Goal: Information Seeking & Learning: Learn about a topic

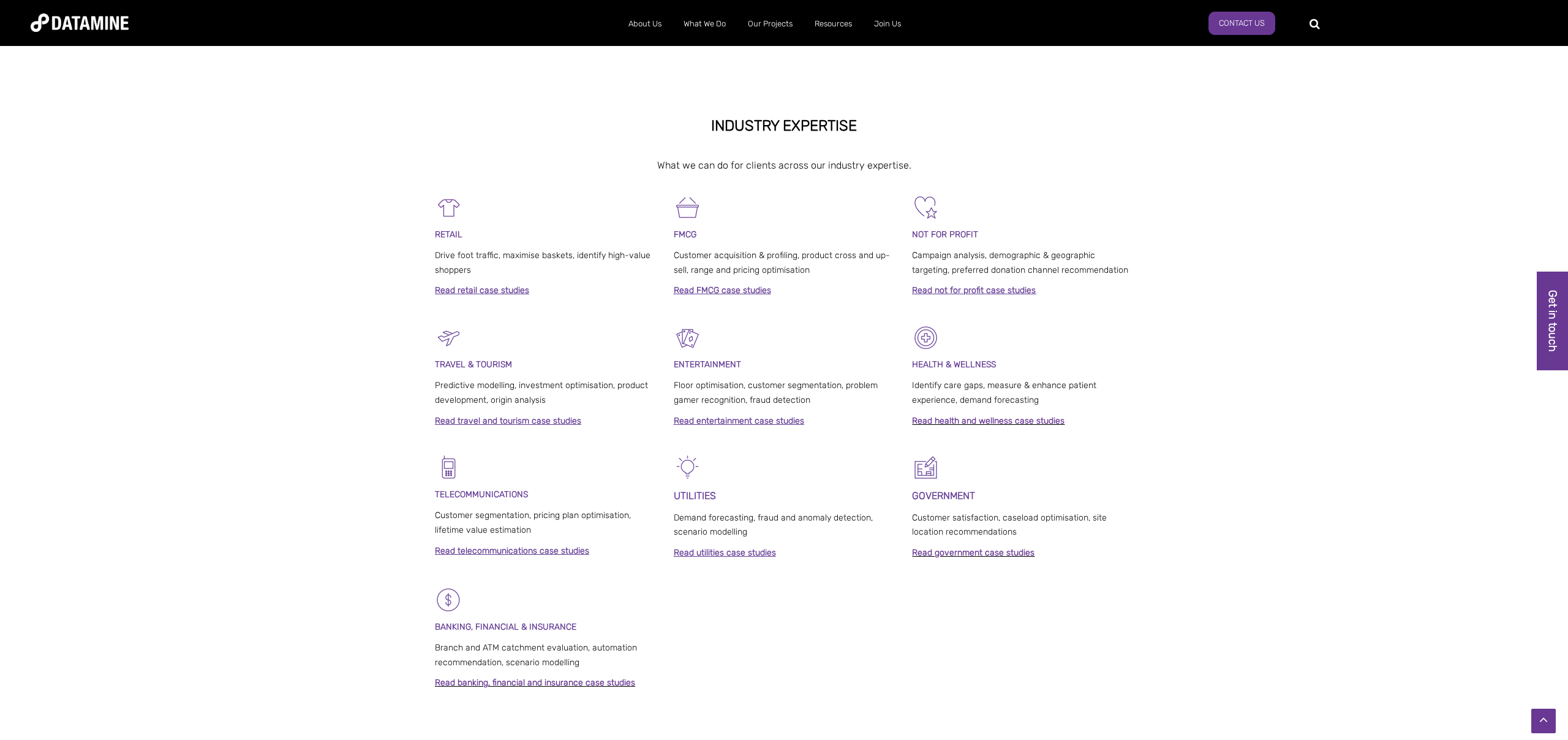
scroll to position [467, 0]
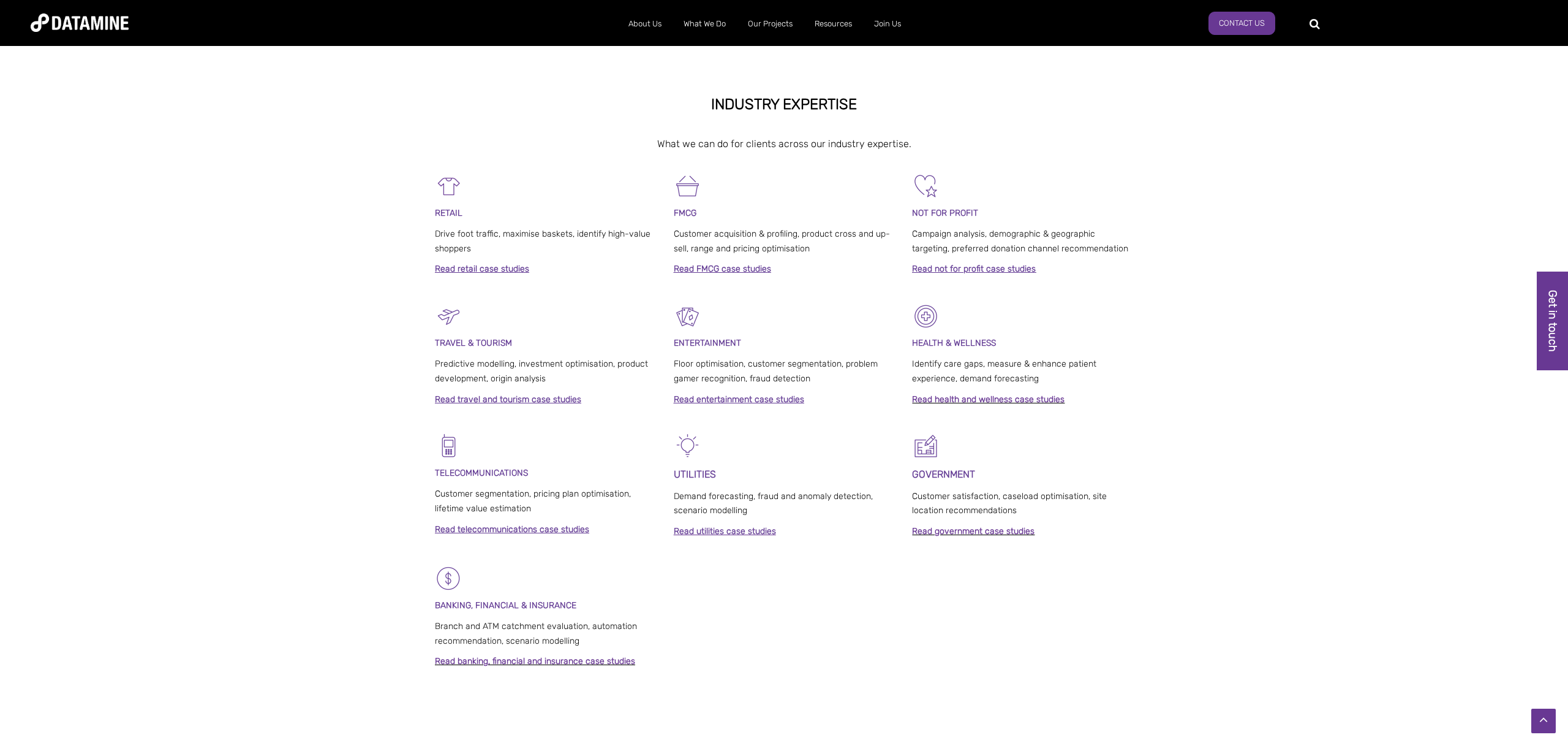
click at [714, 270] on link "Read FMCG case studies" at bounding box center [723, 269] width 98 height 11
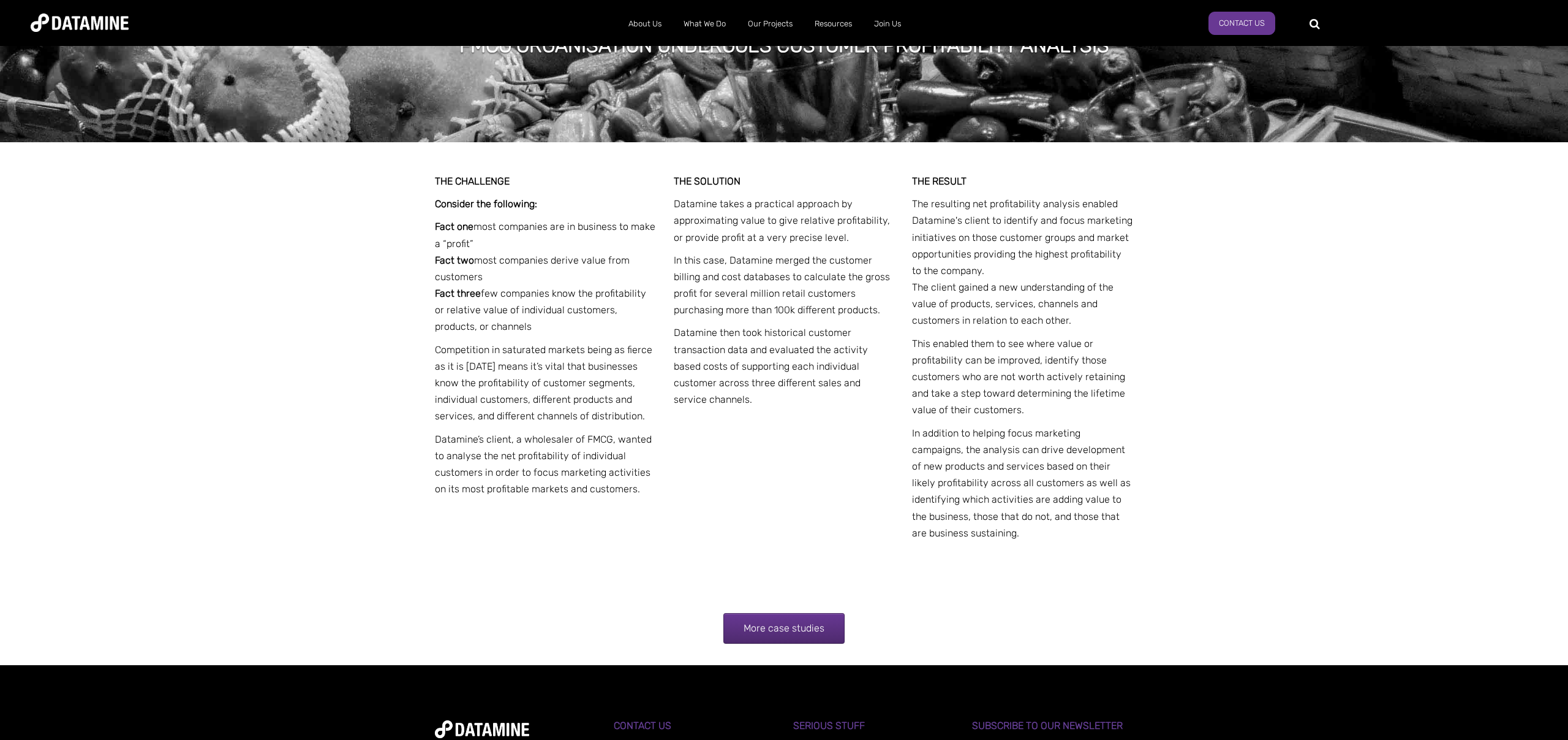
scroll to position [2002, 0]
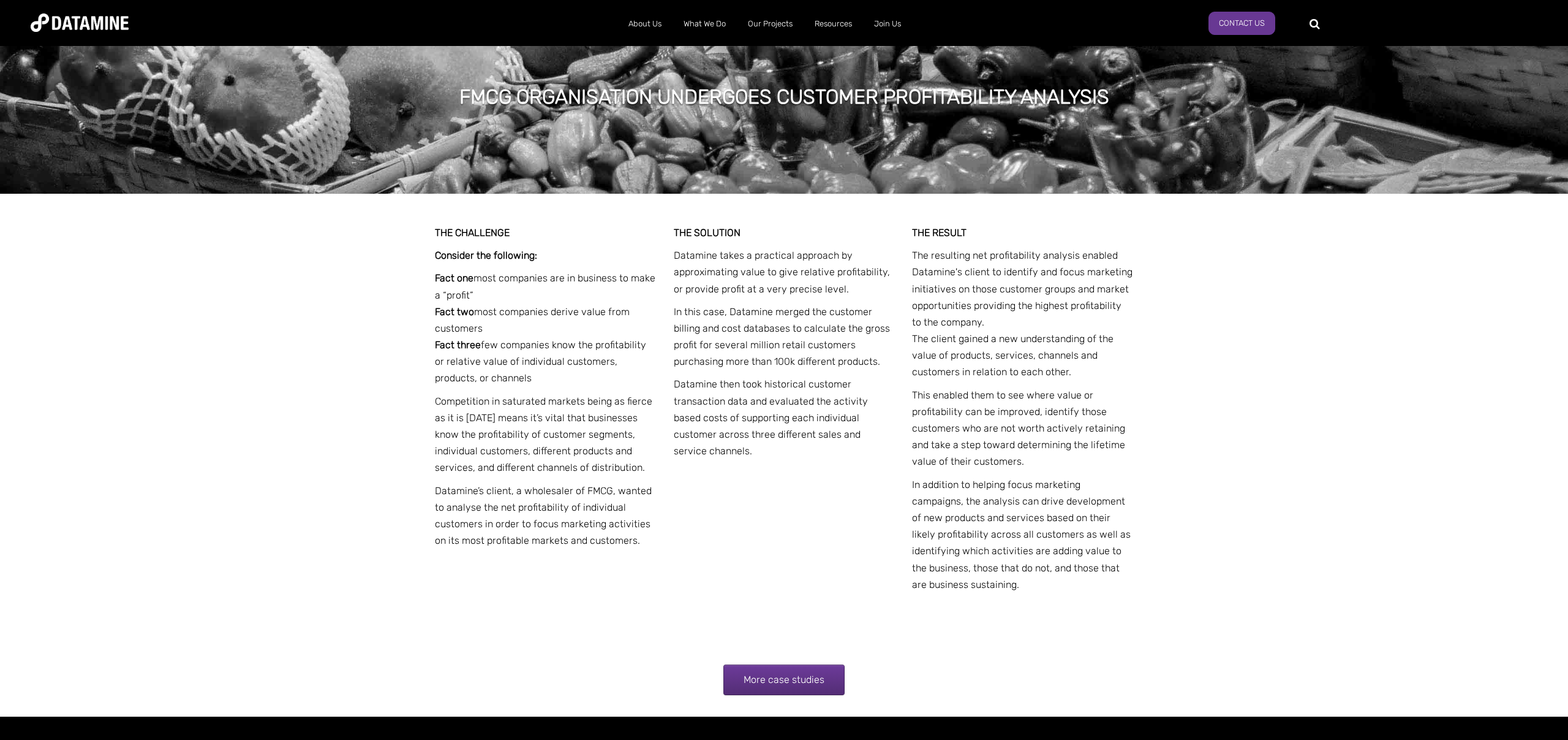
click at [794, 674] on link "More case studies" at bounding box center [784, 680] width 122 height 31
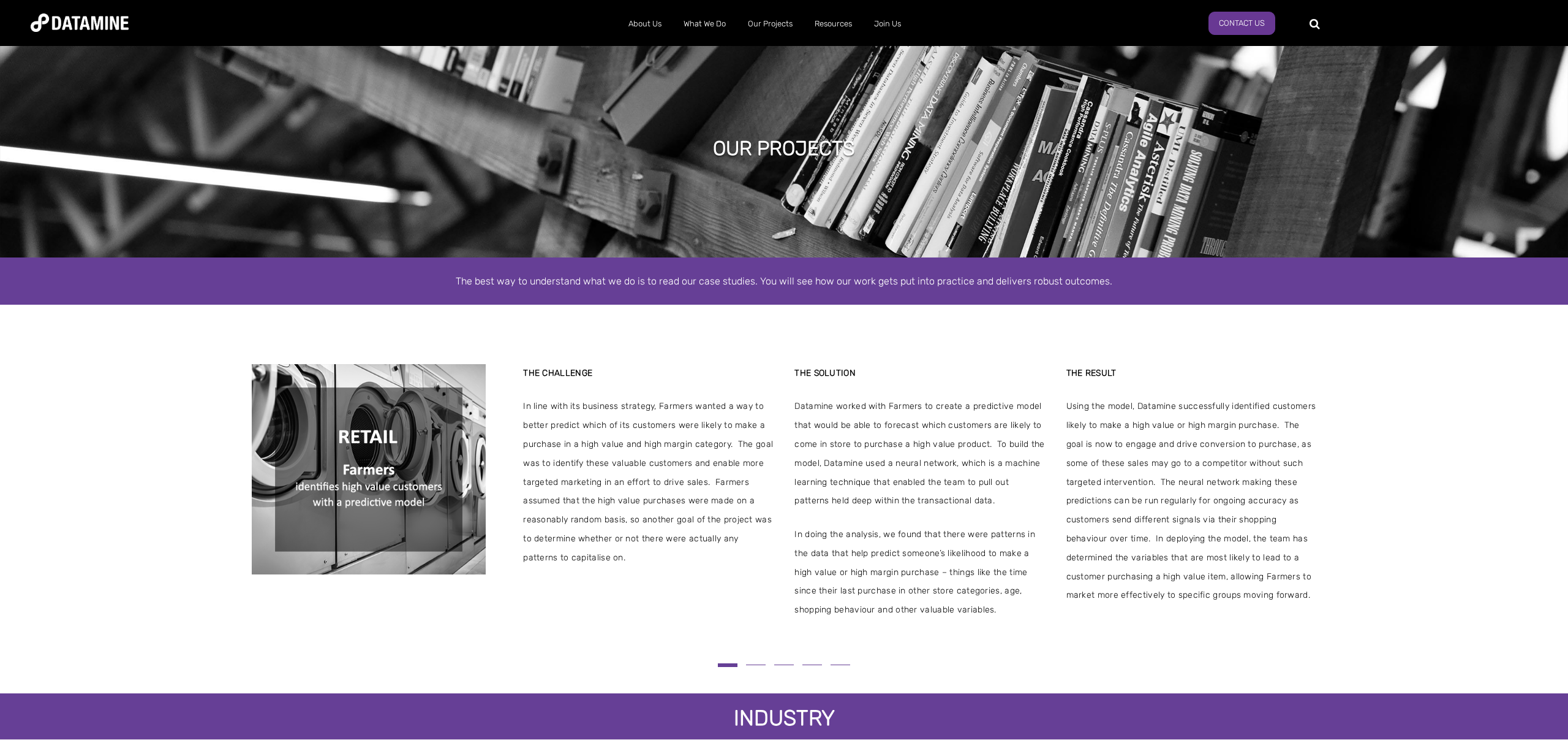
scroll to position [3, 0]
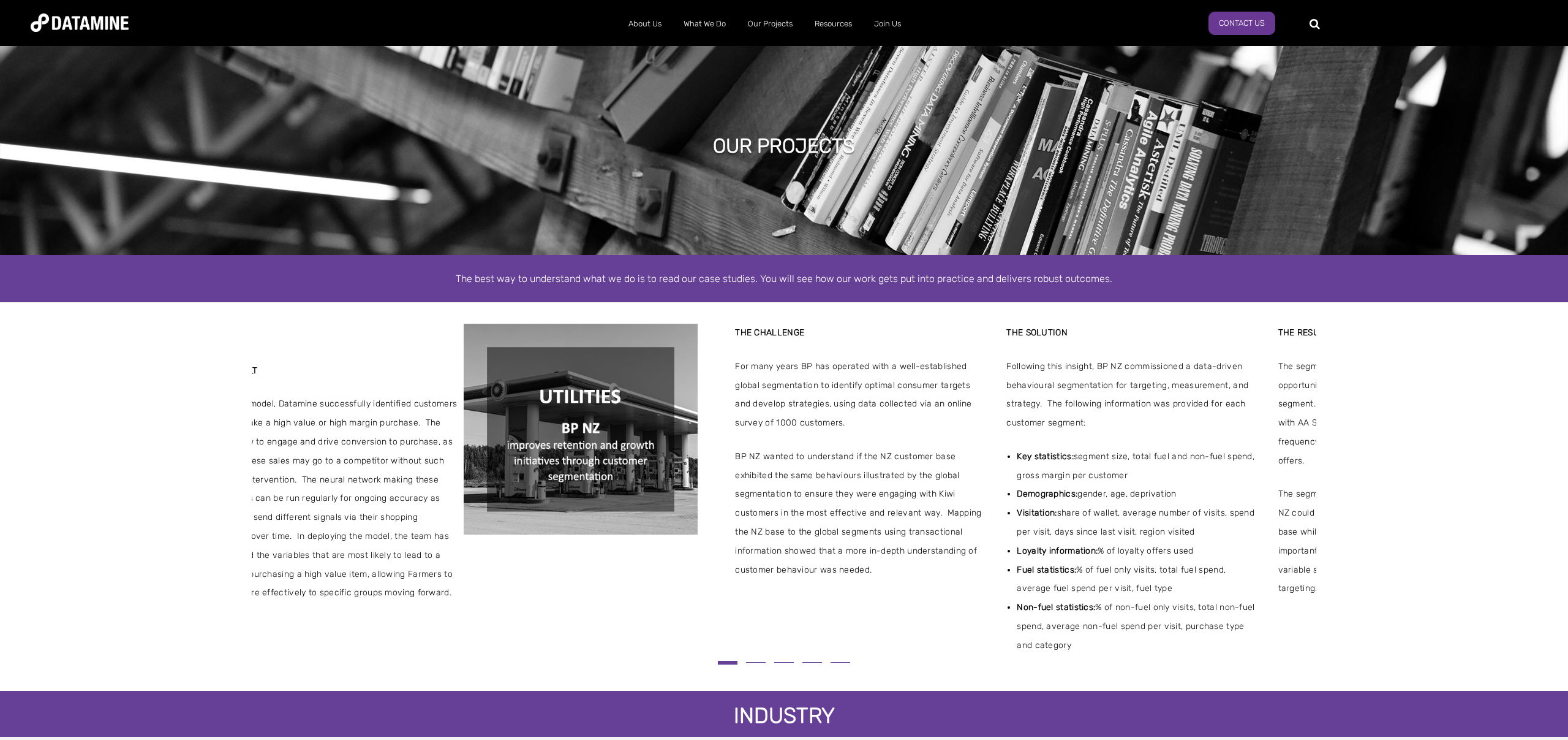
drag, startPoint x: 1233, startPoint y: 591, endPoint x: 374, endPoint y: 356, distance: 890.6
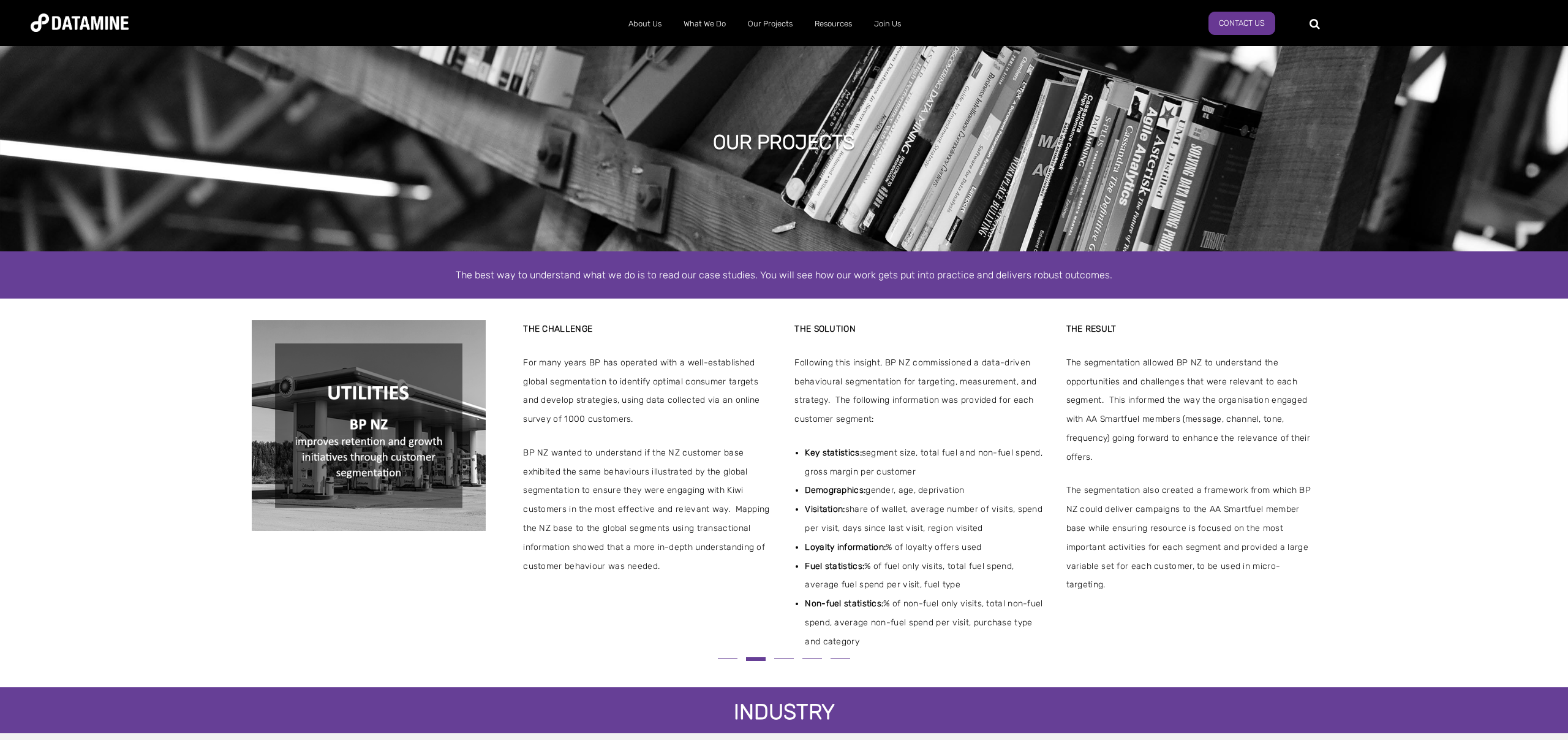
scroll to position [7, 0]
